Goal: Find specific page/section: Find specific page/section

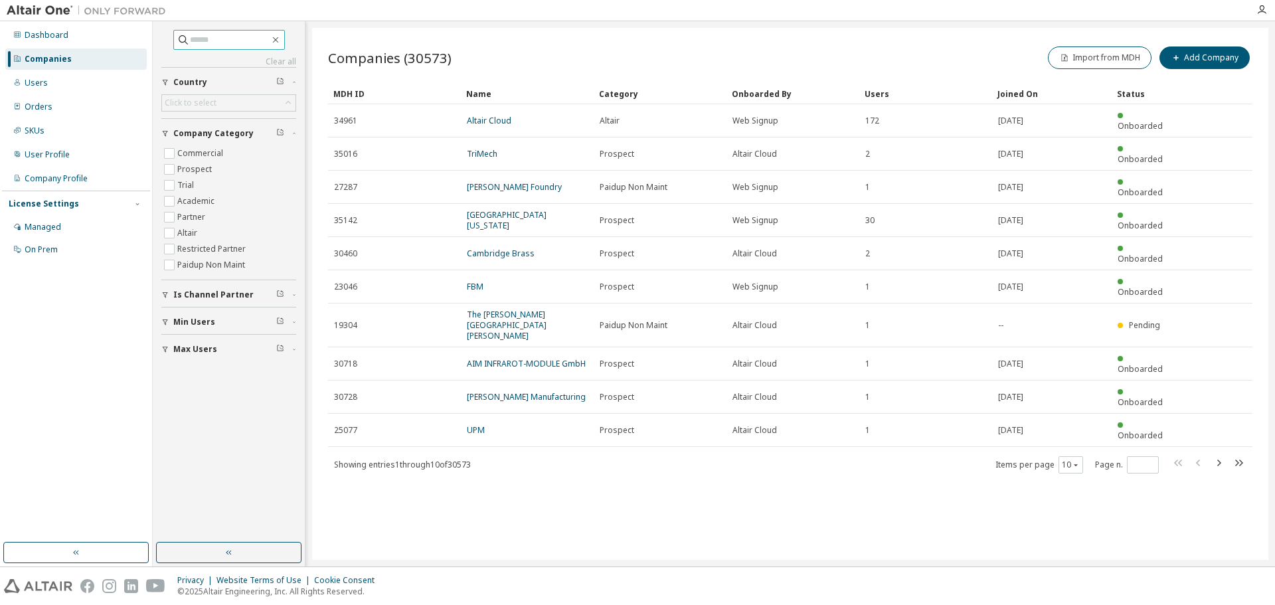
click at [204, 38] on input "text" at bounding box center [230, 39] width 80 height 13
type input "*******"
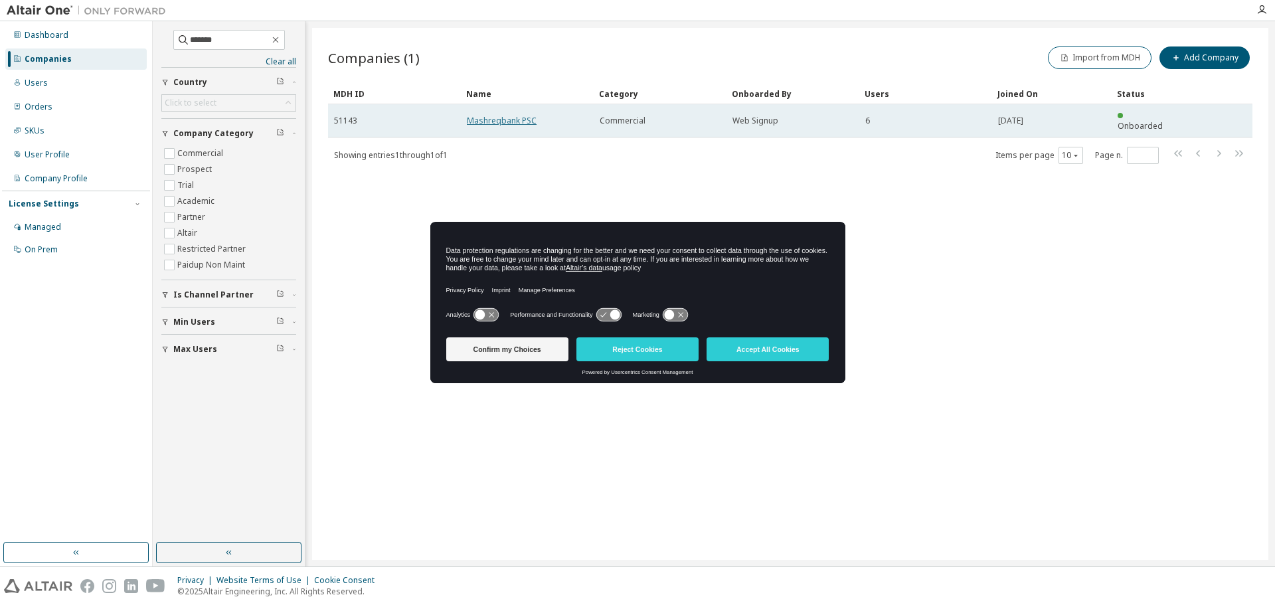
click at [514, 115] on link "Mashreqbank PSC" at bounding box center [502, 120] width 70 height 11
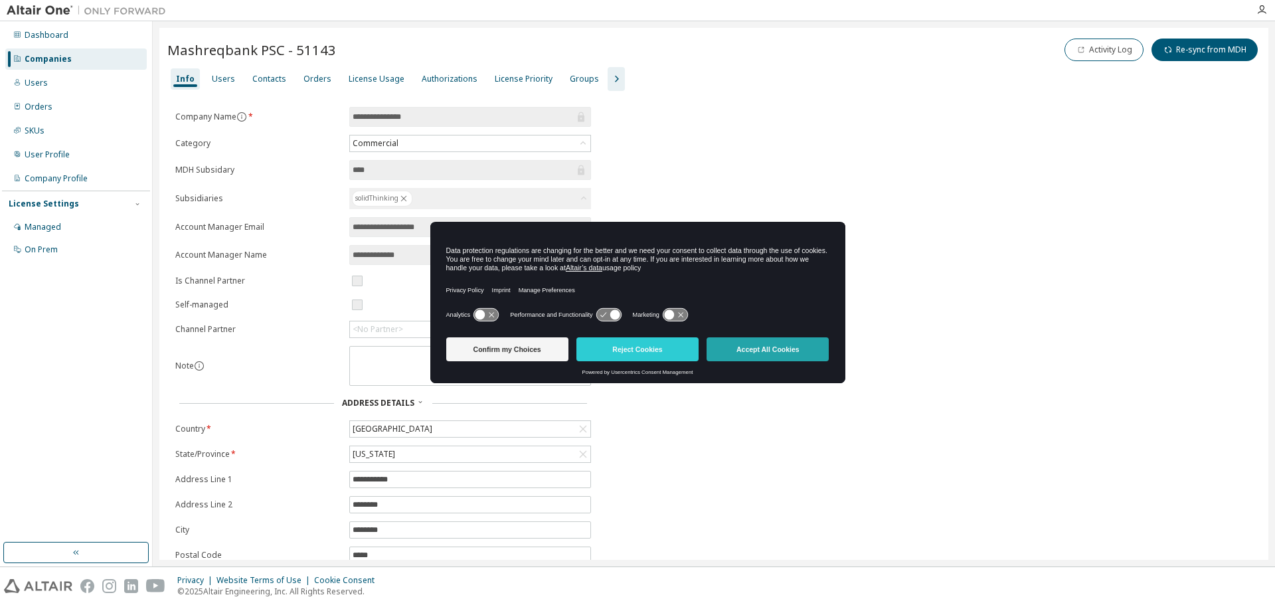
click at [739, 345] on button "Accept All Cookies" at bounding box center [768, 349] width 122 height 24
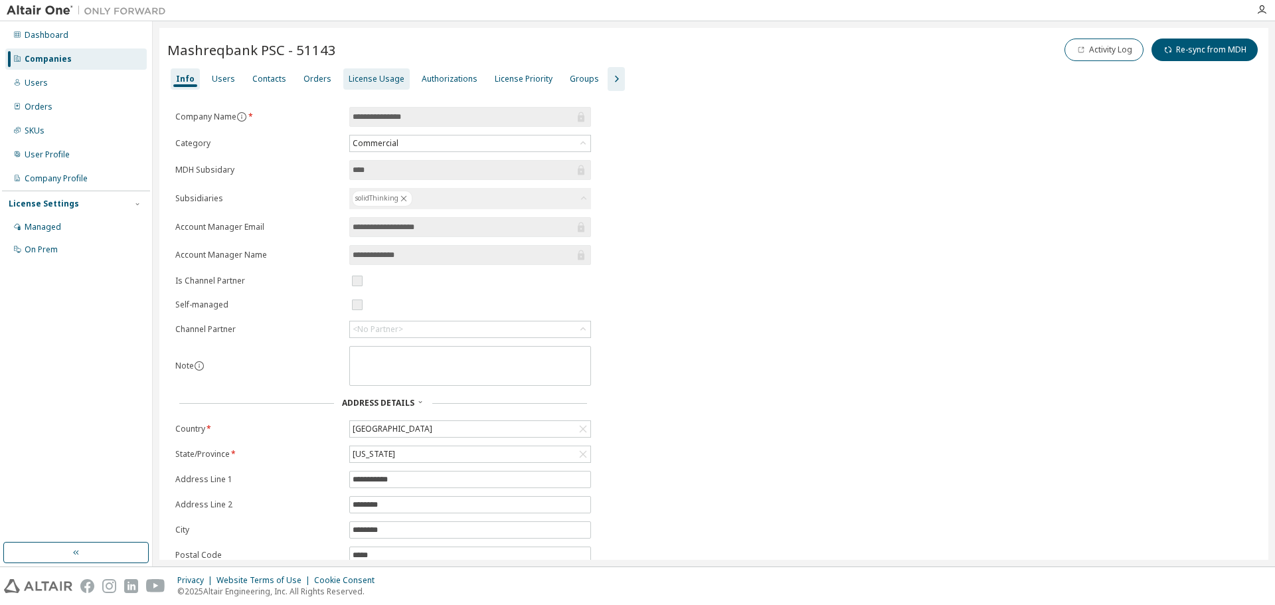
click at [354, 88] on div "License Usage" at bounding box center [376, 78] width 66 height 21
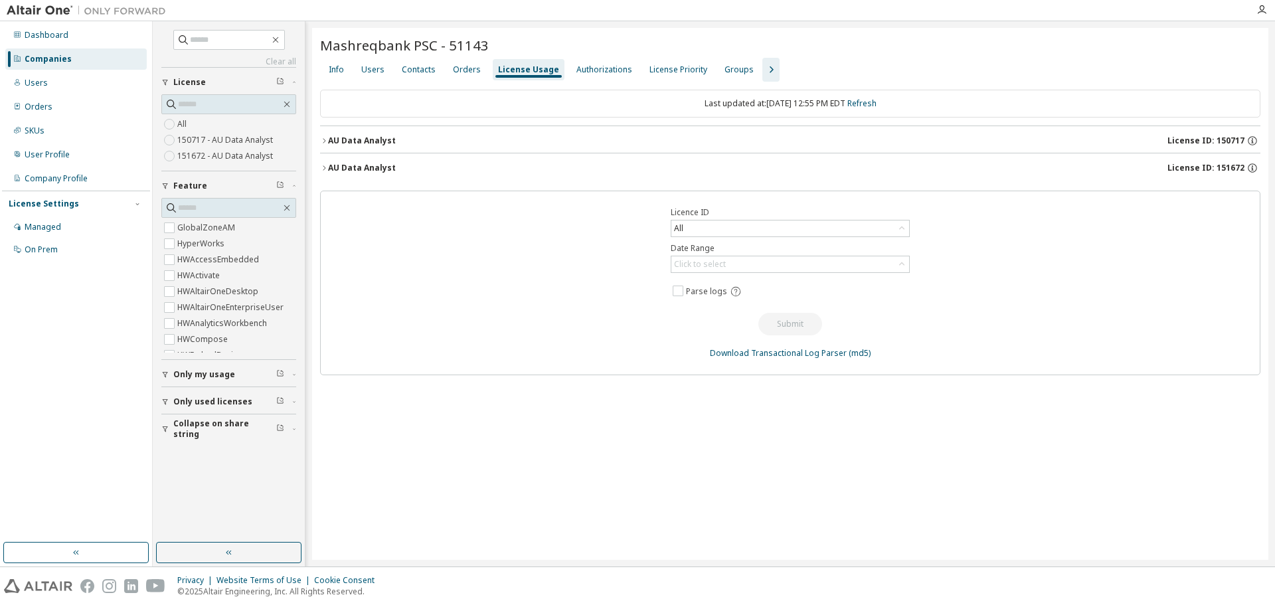
click at [382, 143] on div "AU Data Analyst" at bounding box center [362, 140] width 68 height 11
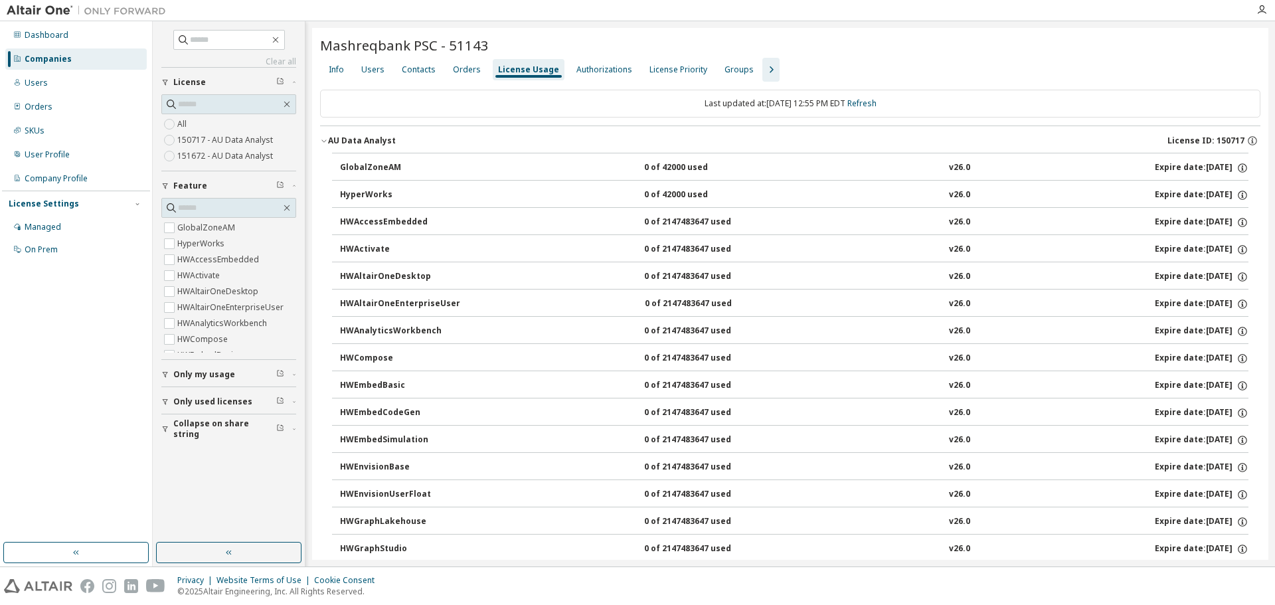
click at [359, 144] on div "AU Data Analyst" at bounding box center [362, 140] width 68 height 11
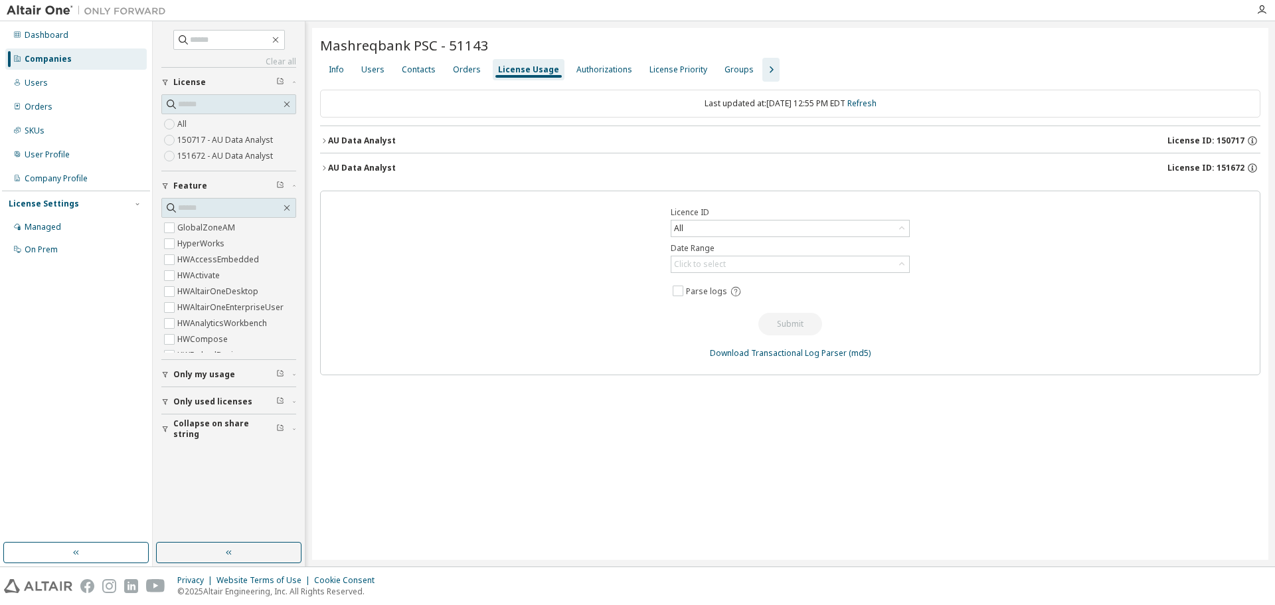
click at [365, 169] on div "AU Data Analyst" at bounding box center [362, 168] width 68 height 11
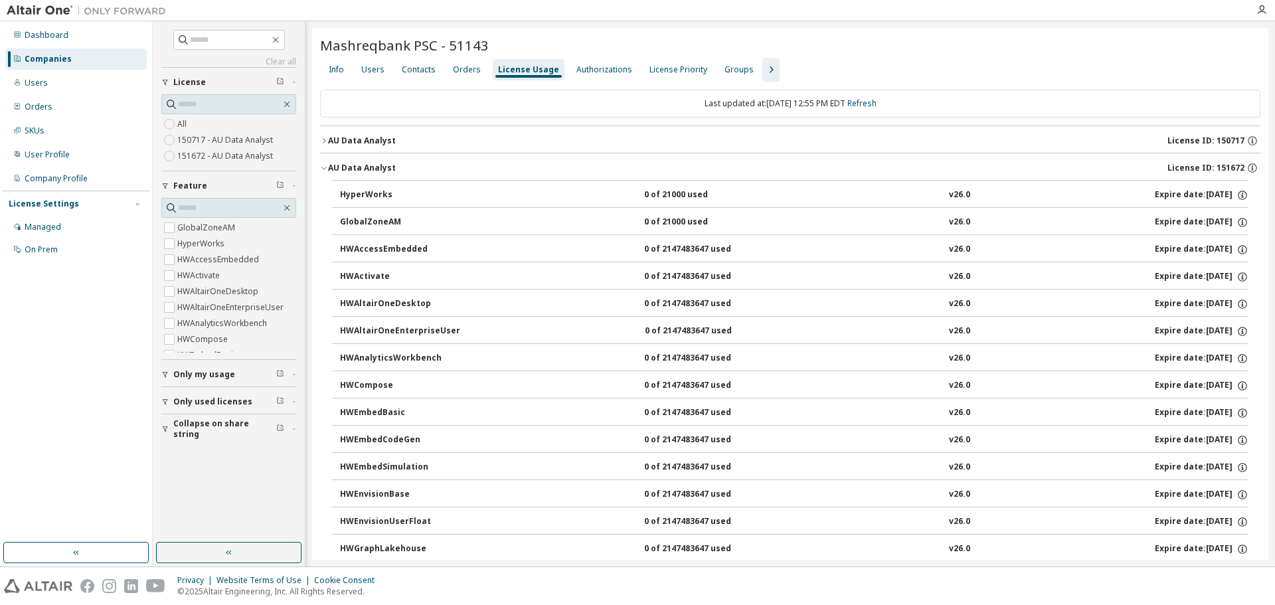
click at [365, 169] on div "AU Data Analyst" at bounding box center [362, 168] width 68 height 11
